Goal: Task Accomplishment & Management: Manage account settings

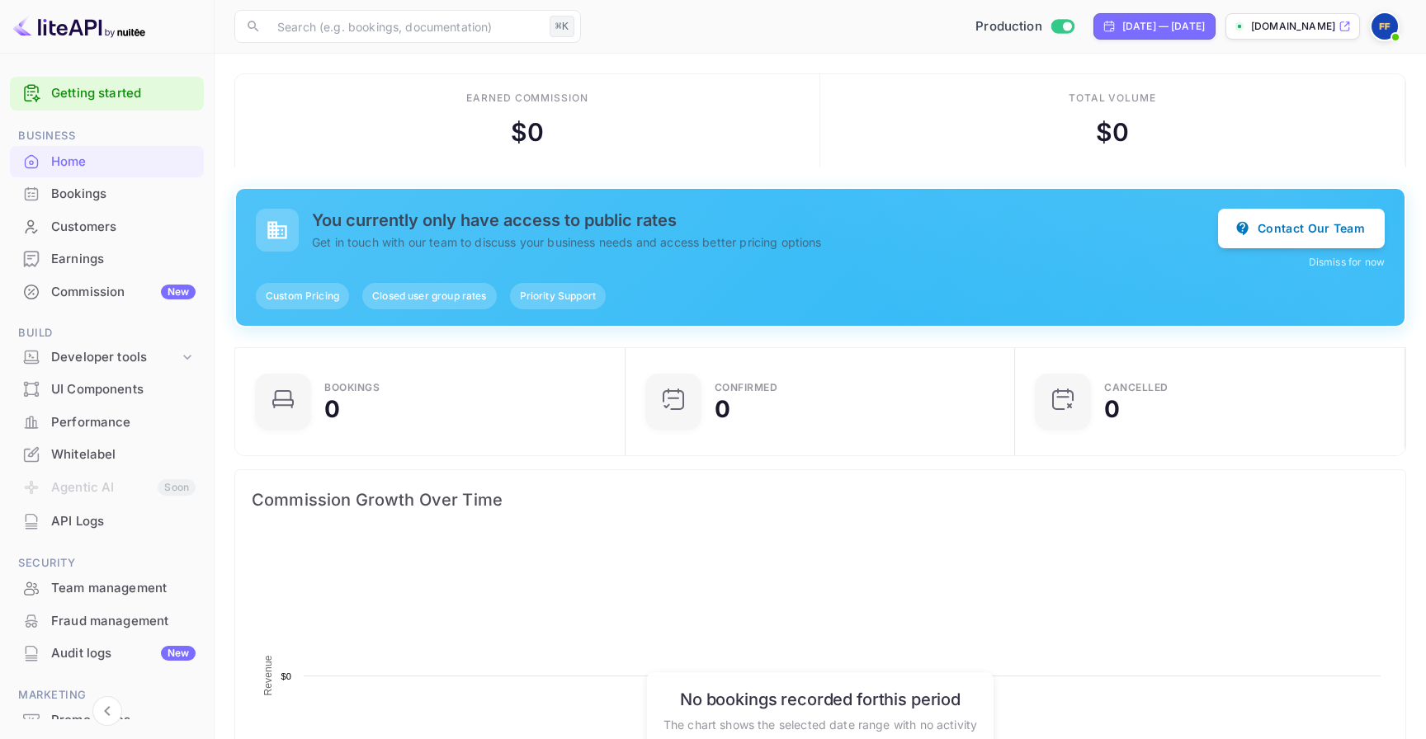
scroll to position [268, 380]
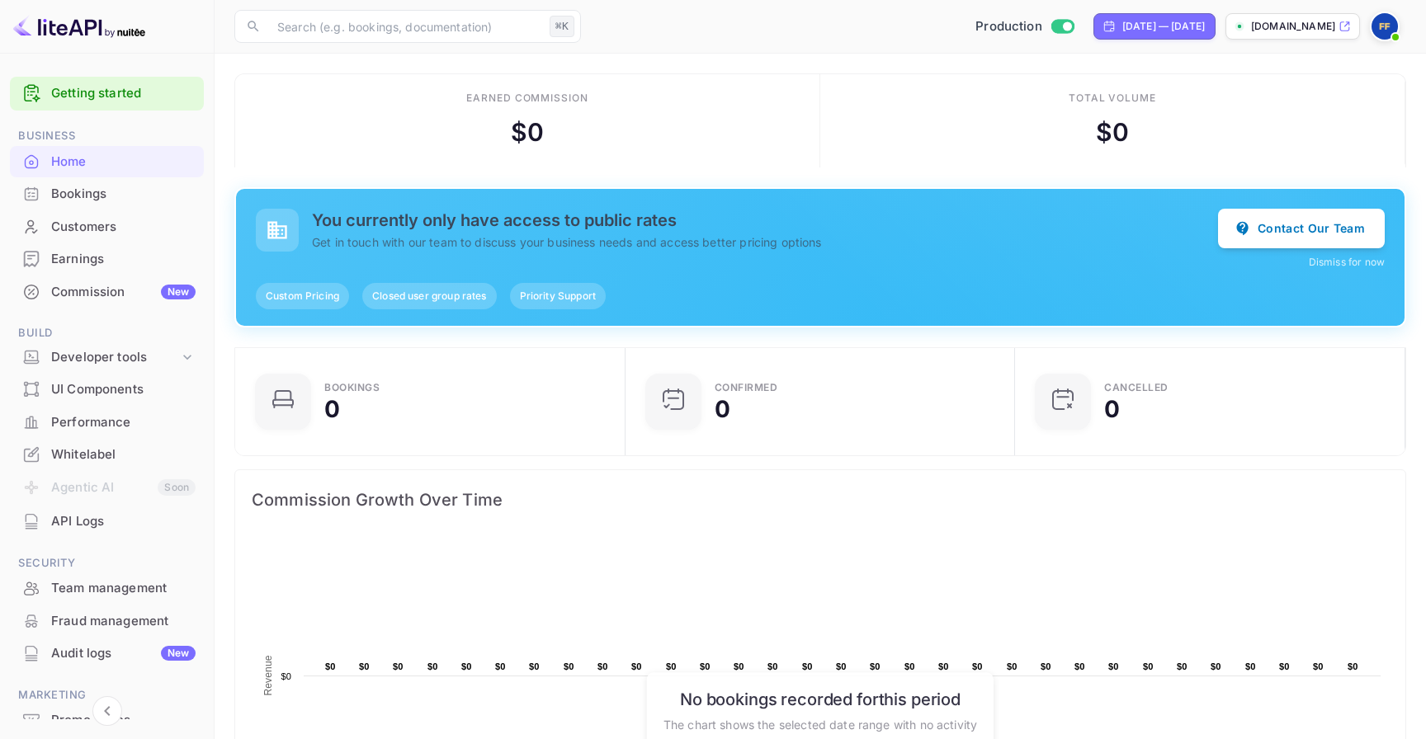
click at [150, 258] on div "Earnings" at bounding box center [123, 259] width 144 height 19
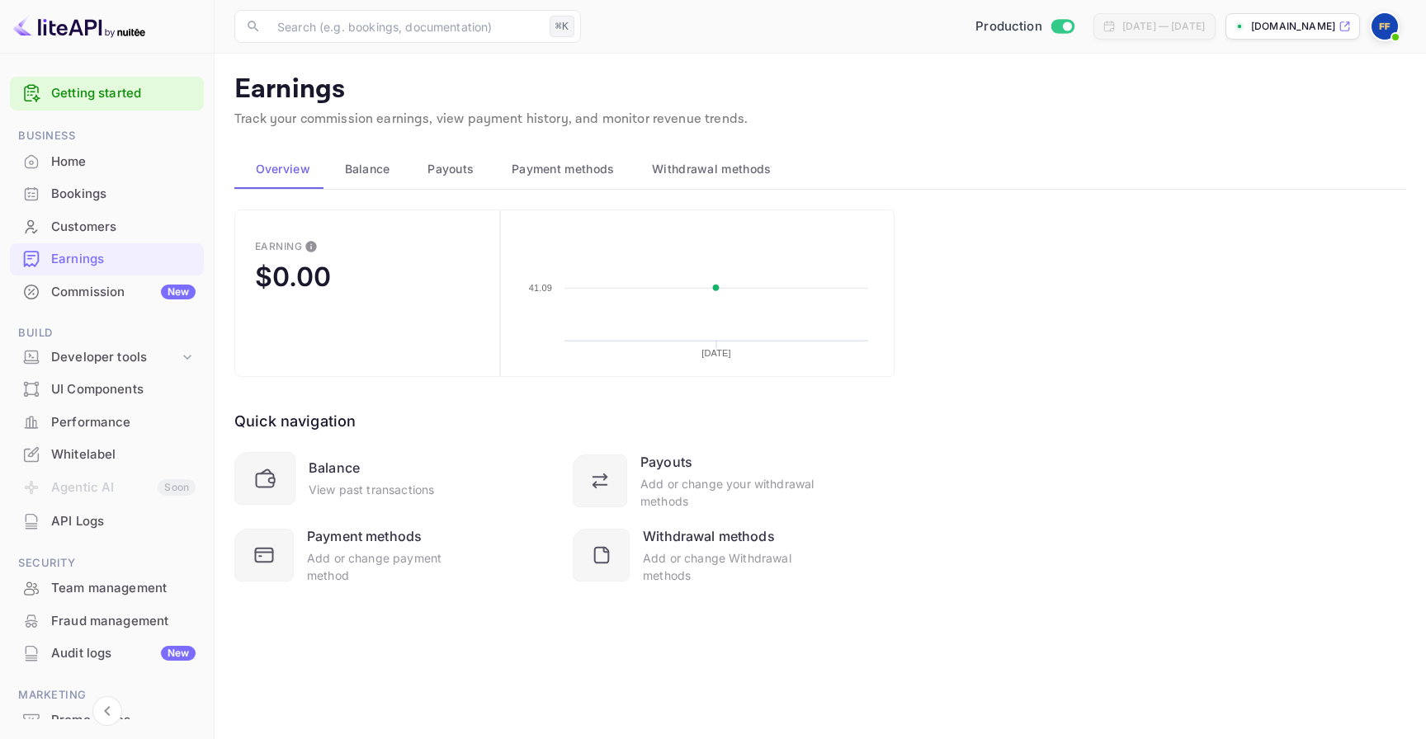
click at [399, 177] on button "Balance" at bounding box center [364, 169] width 83 height 40
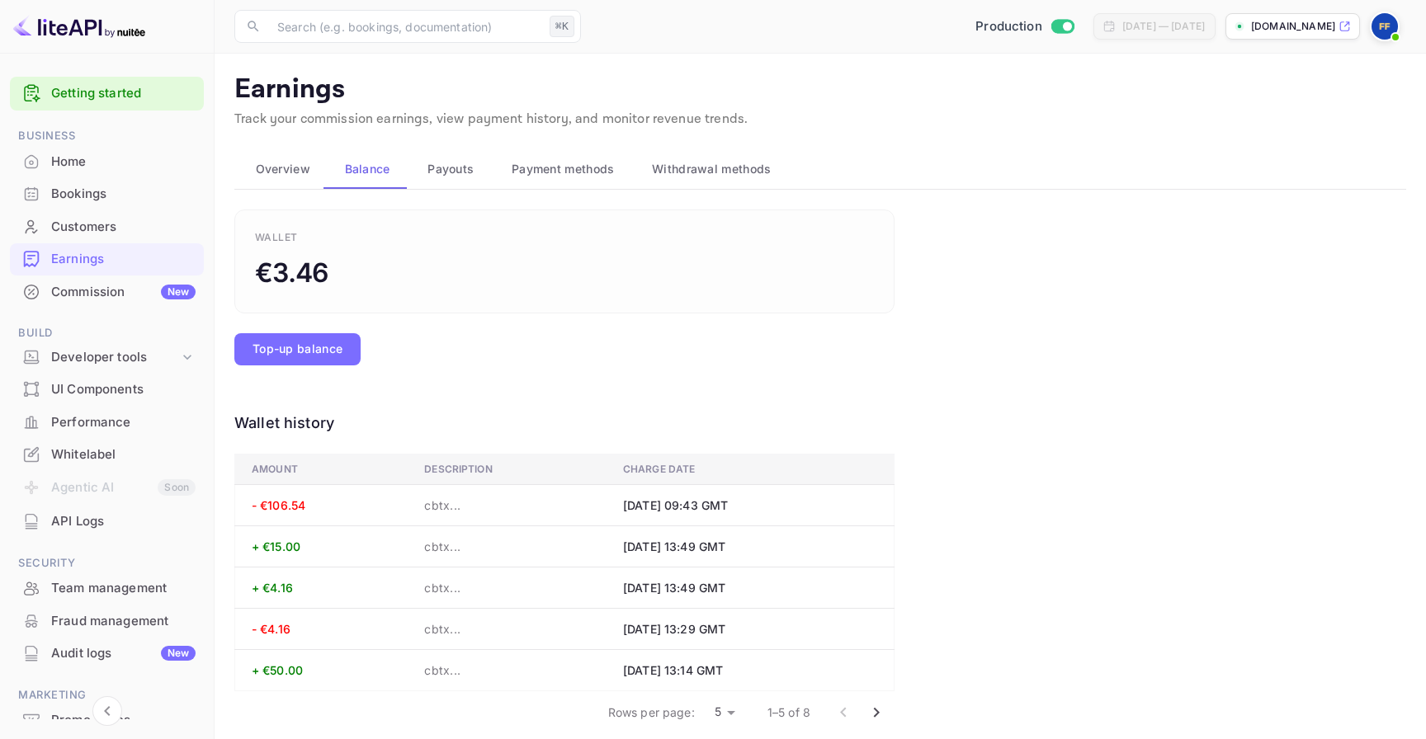
click at [563, 162] on span "Payment methods" at bounding box center [563, 169] width 103 height 20
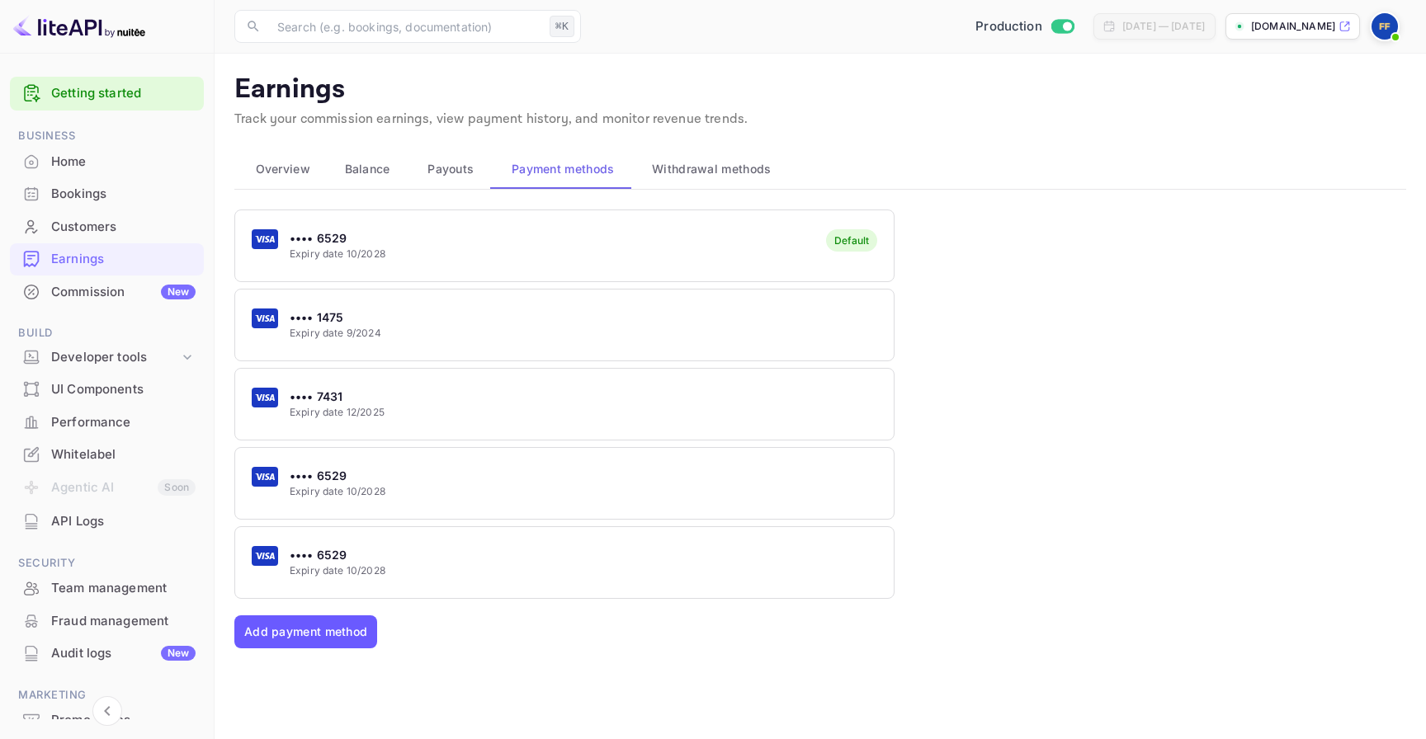
click at [317, 627] on button "Add payment method" at bounding box center [305, 632] width 143 height 33
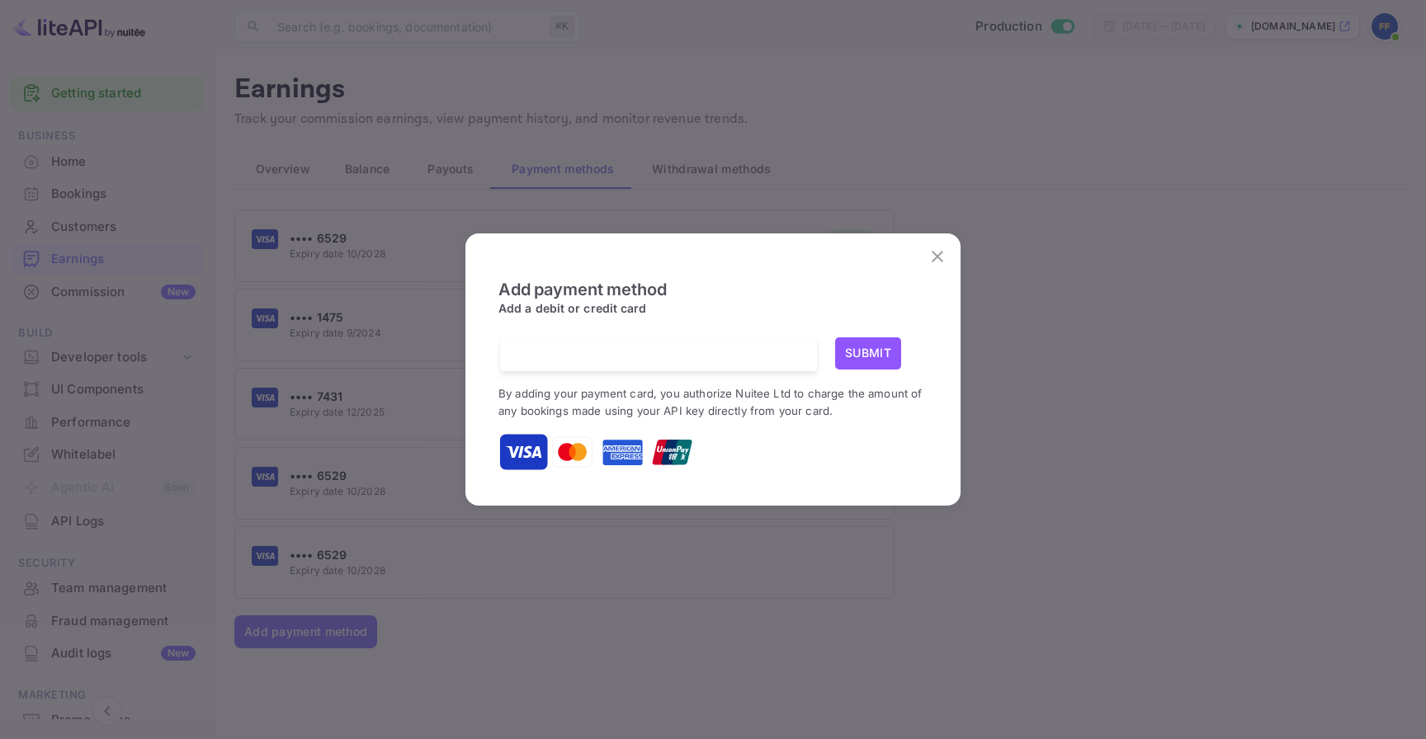
click at [940, 258] on icon "close" at bounding box center [938, 257] width 12 height 12
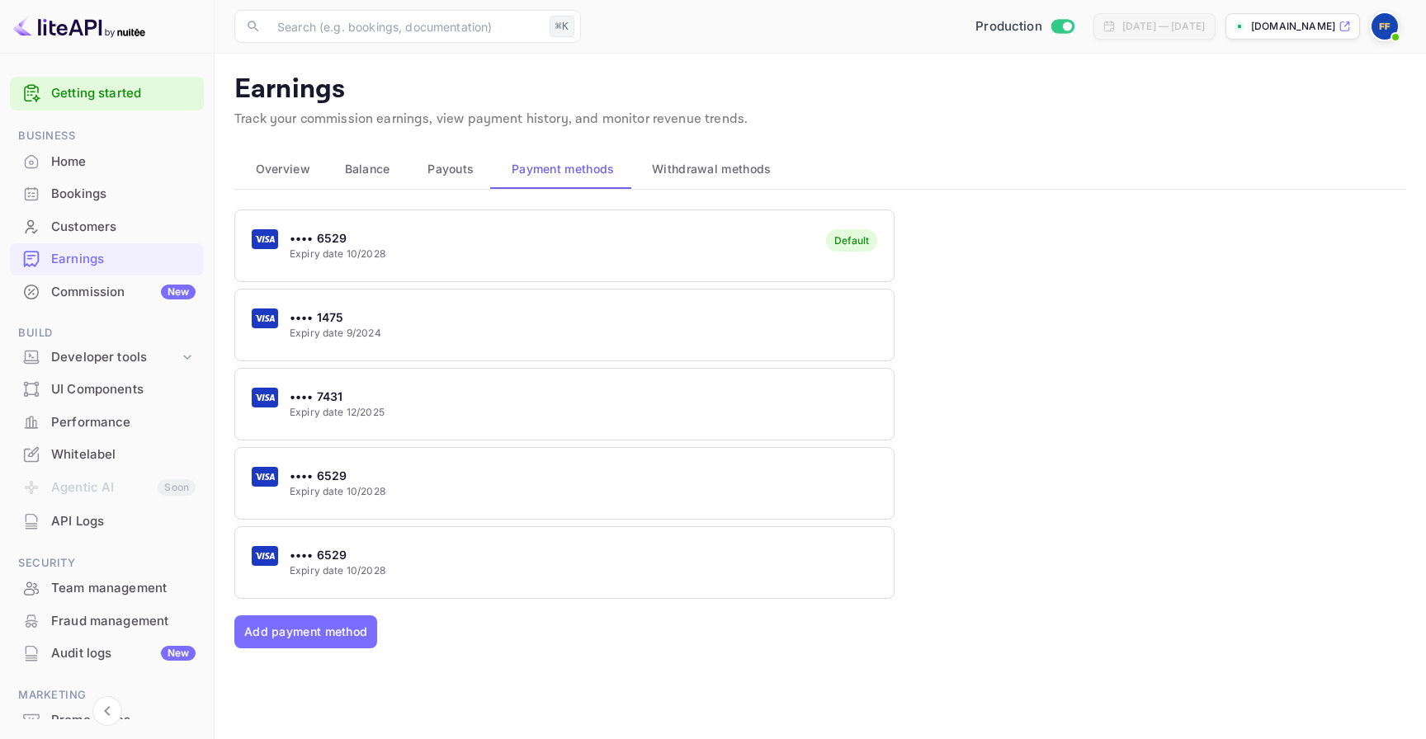
click at [736, 163] on span "Withdrawal methods" at bounding box center [711, 169] width 119 height 20
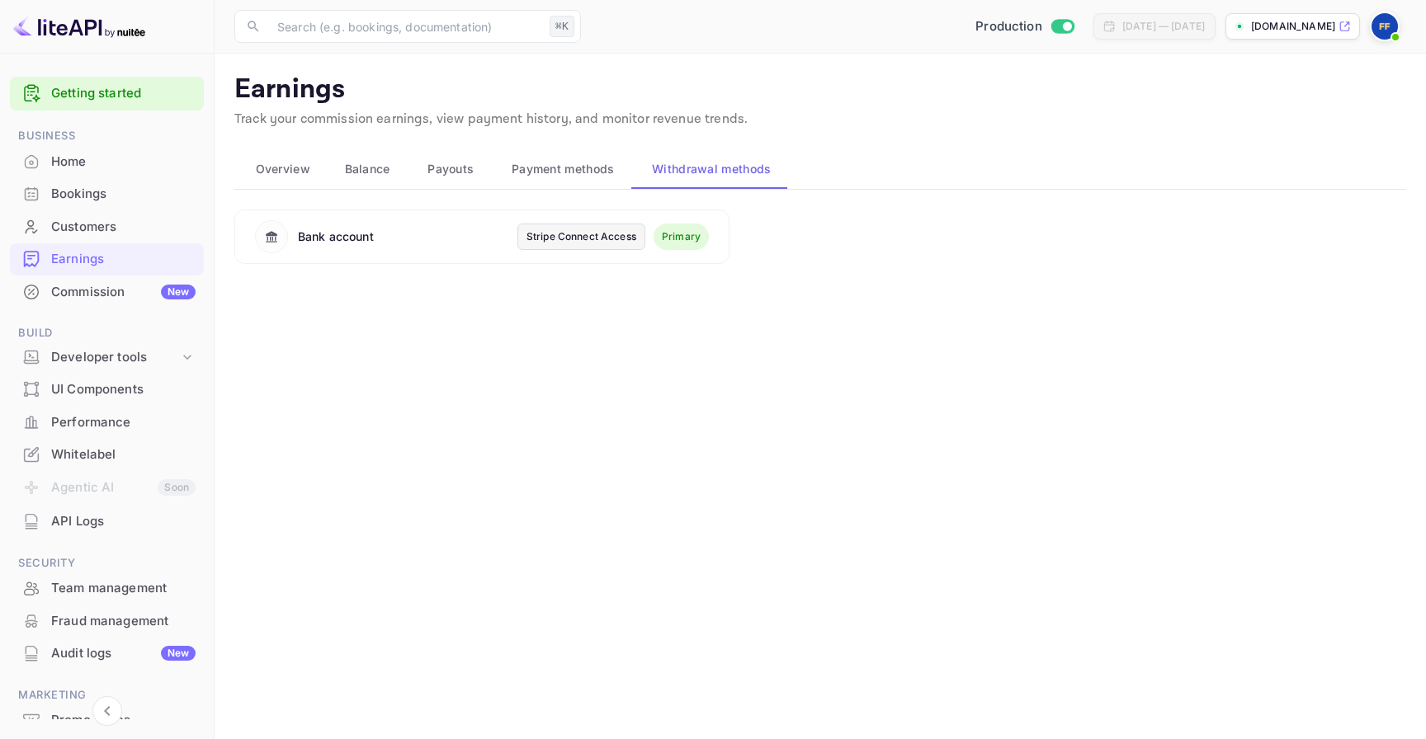
click at [1380, 17] on img at bounding box center [1384, 26] width 26 height 26
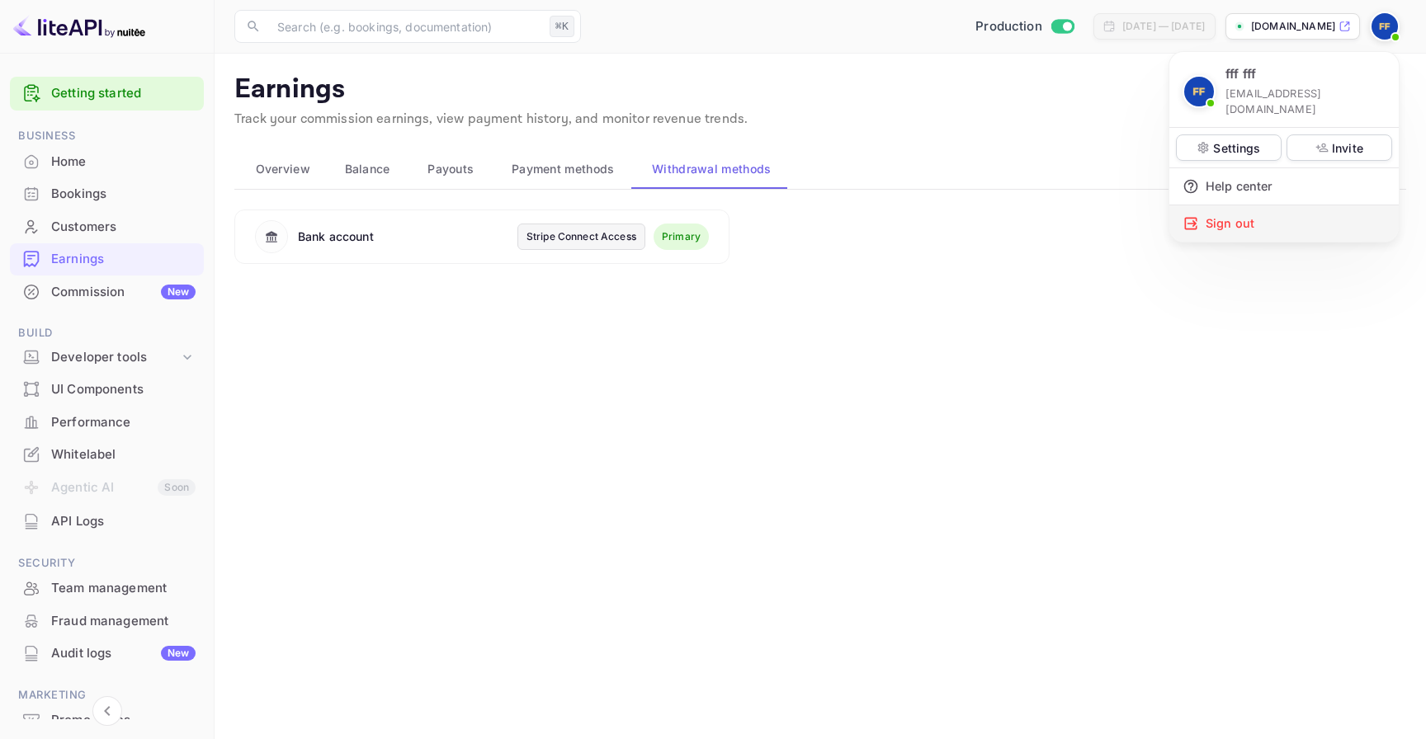
click at [1225, 215] on div "Sign out" at bounding box center [1283, 223] width 229 height 36
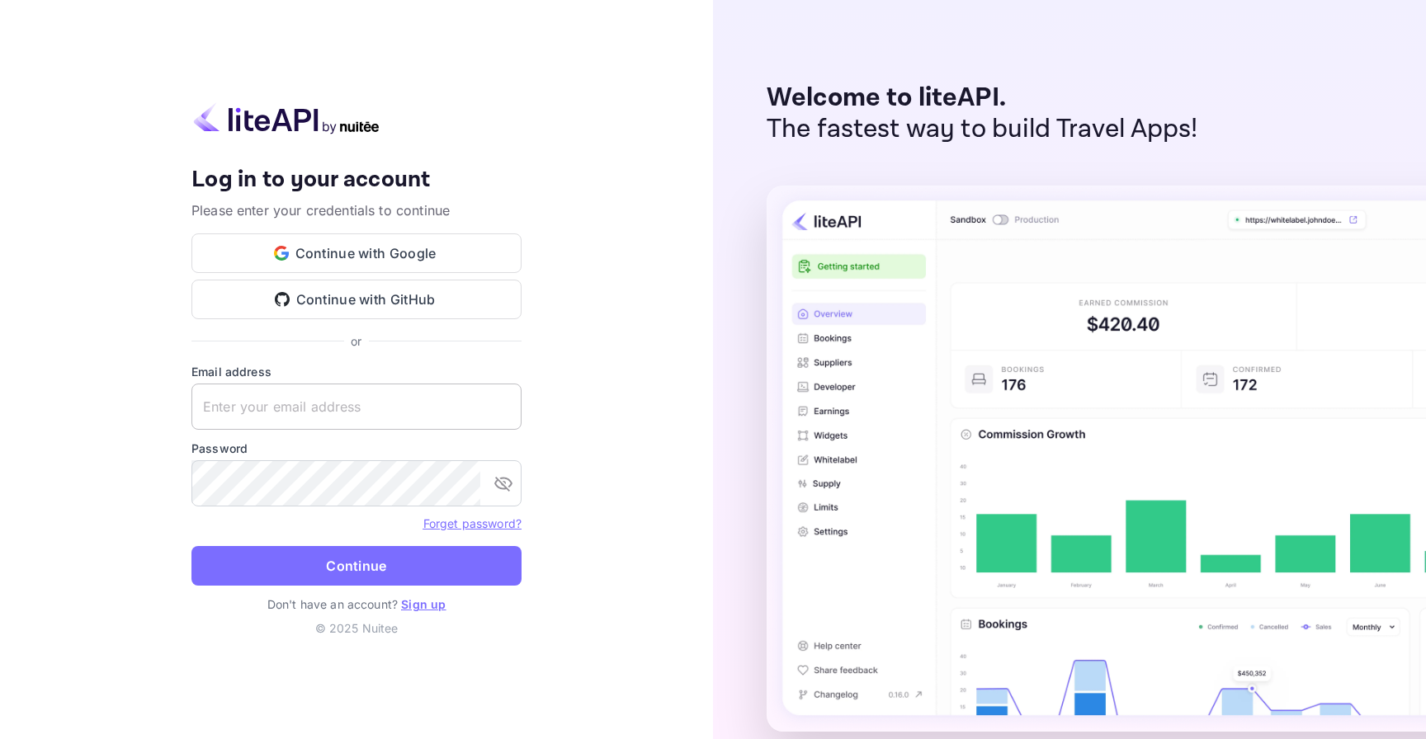
click at [427, 396] on input "text" at bounding box center [356, 407] width 330 height 46
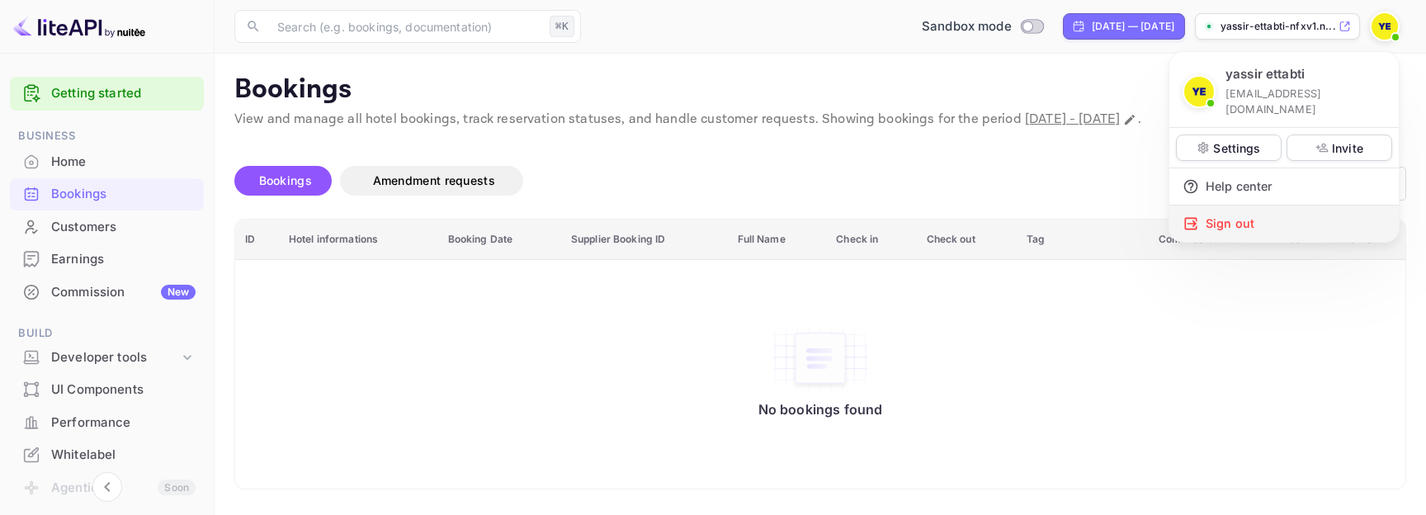
click at [1224, 212] on div "Sign out" at bounding box center [1283, 223] width 229 height 36
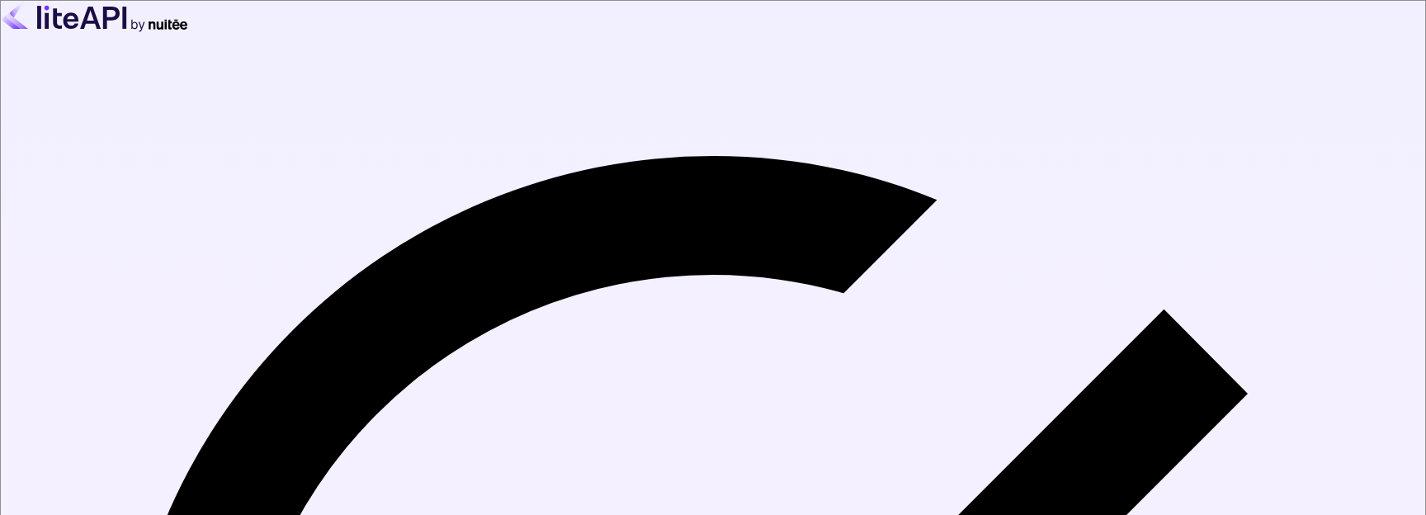
paste input "yassir.ettabti+admin01@nuitee.com"
type input "yassir.ettabti+admin01@nuitee.com"
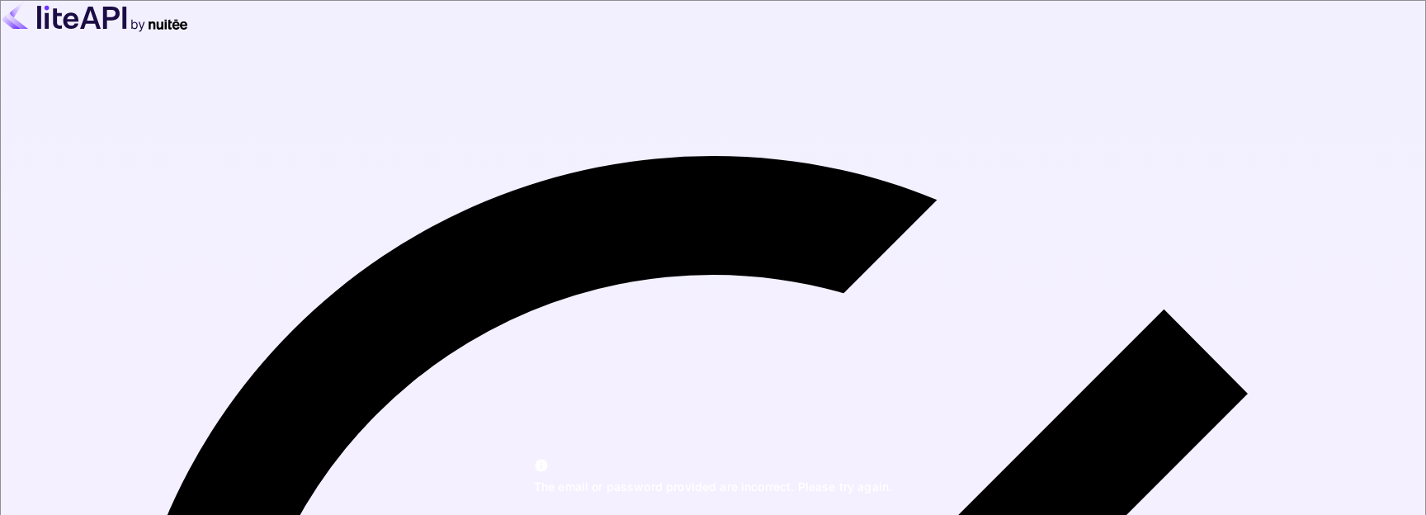
type input "yassir.ettabti+0012@nuitee.com"
